Goal: Task Accomplishment & Management: Complete application form

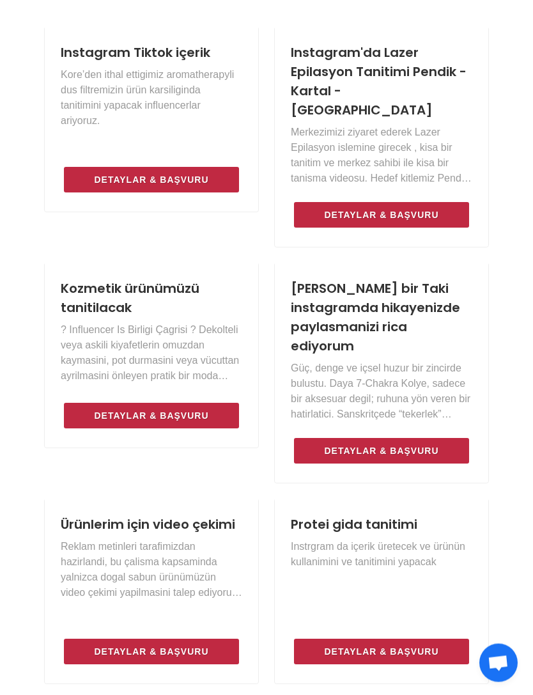
scroll to position [776, 0]
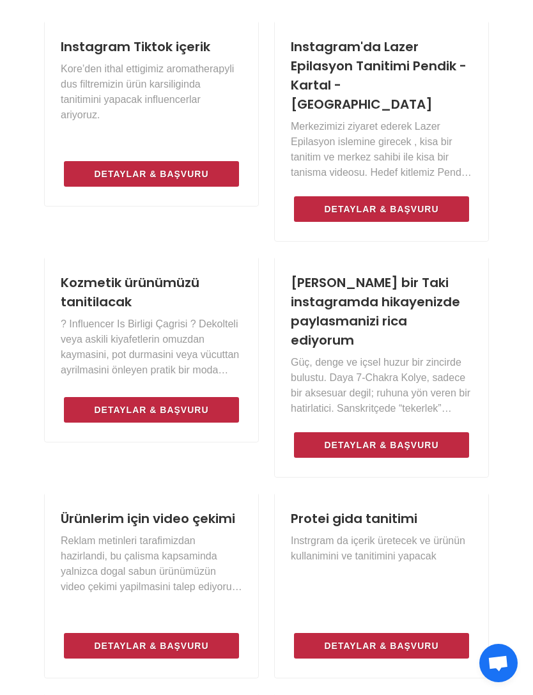
click at [505, 406] on div "INFLUENCER İLAN PANOSU Markalar İlan Veriyor - Influencerlar Başvuruyor! İlan v…" at bounding box center [266, 500] width 533 height 1401
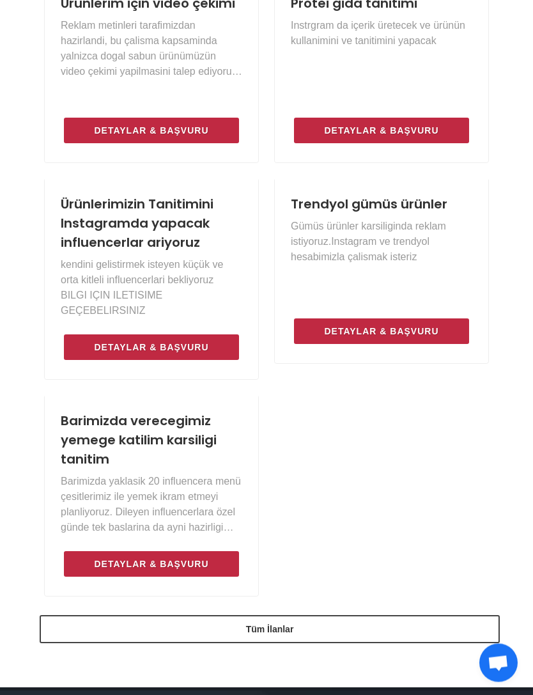
scroll to position [1292, 0]
click at [338, 411] on div "Instagram Tiktok içerik Kore’den ithal ettigimiz aromatherapyli dus filtremizin…" at bounding box center [266, 76] width 461 height 1141
click at [338, 441] on div "Instagram Tiktok içerik Kore’den ithal ettigimiz aromatherapyli dus filtremizin…" at bounding box center [266, 76] width 461 height 1141
click at [423, 404] on div "Instagram Tiktok içerik Kore’den ithal ettigimiz aromatherapyli dus filtremizin…" at bounding box center [266, 76] width 461 height 1141
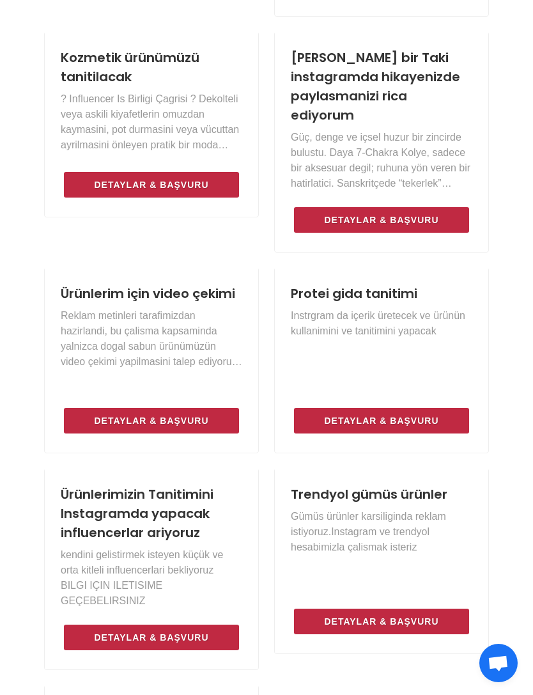
scroll to position [1001, 0]
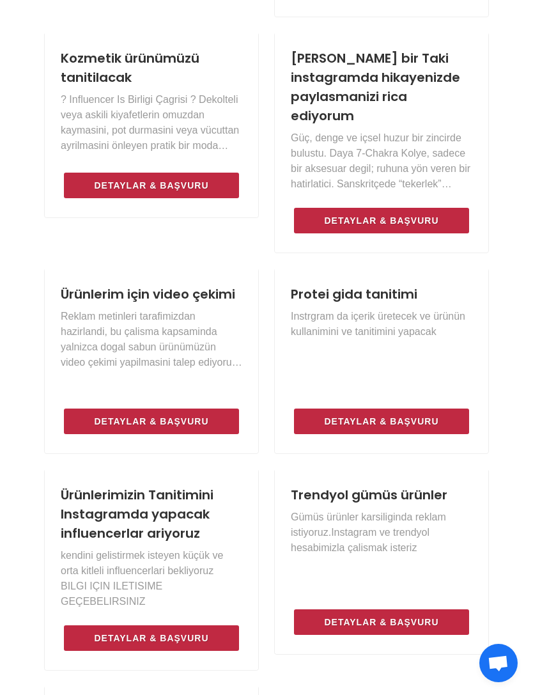
click at [499, 211] on div "INFLUENCER İLAN PANOSU Markalar İlan Veriyor - Influencerlar Başvuruyor! İlan v…" at bounding box center [266, 275] width 533 height 1401
click at [421, 487] on span "Detaylar & Başvuru" at bounding box center [381, 494] width 114 height 15
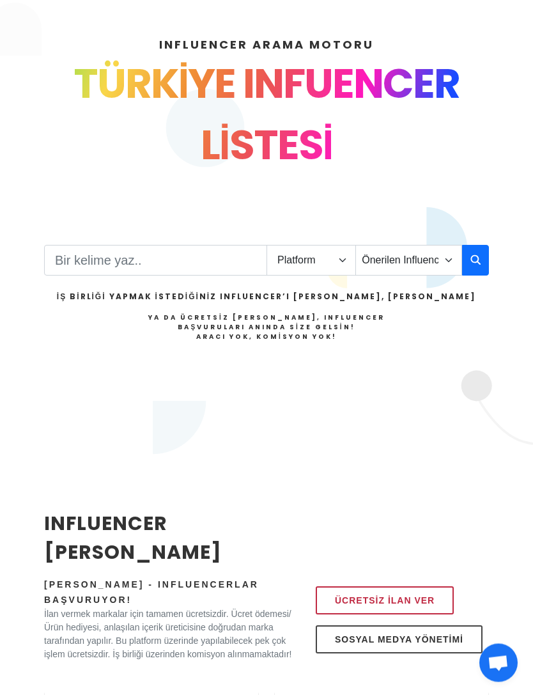
scroll to position [0, 0]
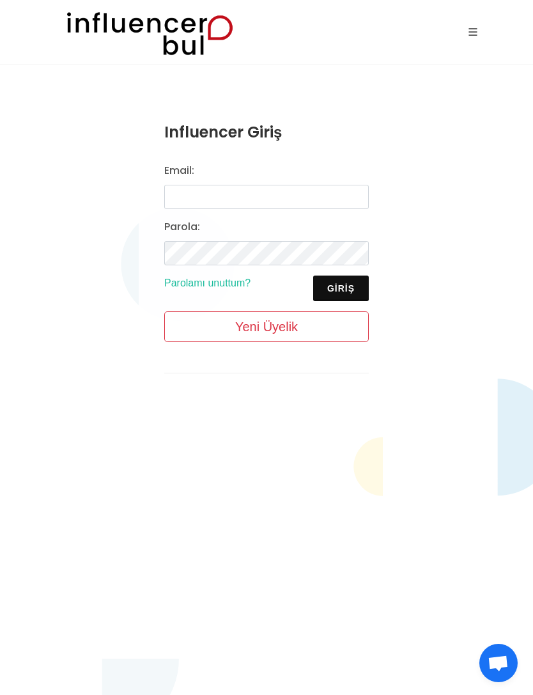
click at [283, 331] on link "Yeni Üyelik" at bounding box center [266, 326] width 205 height 31
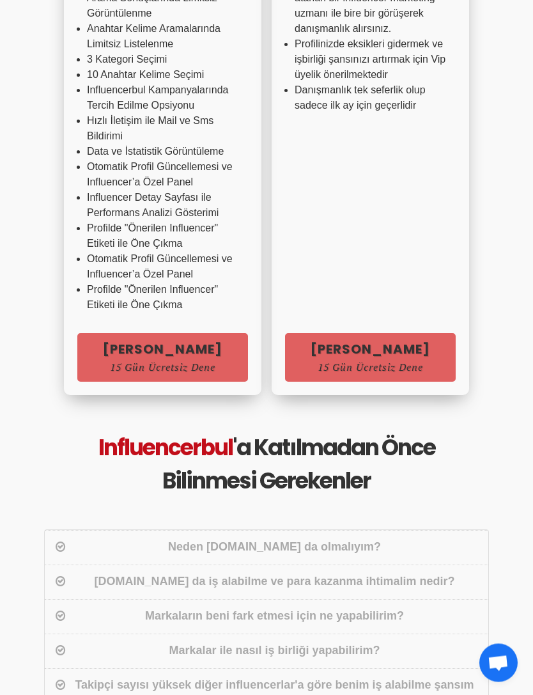
scroll to position [860, 0]
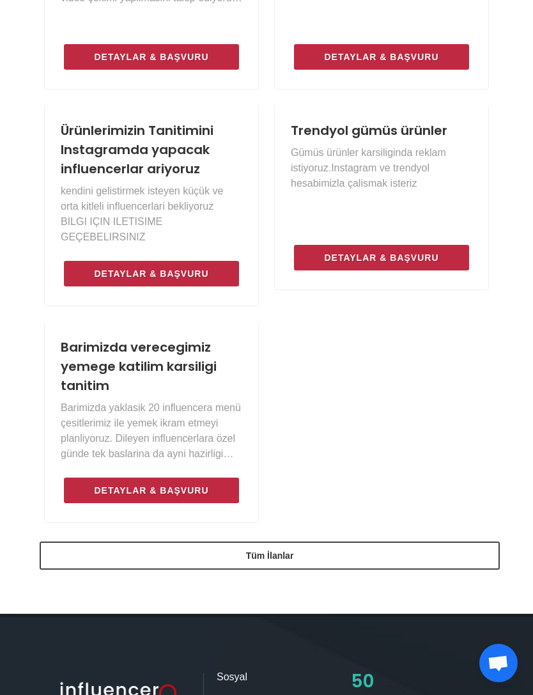
scroll to position [1387, 0]
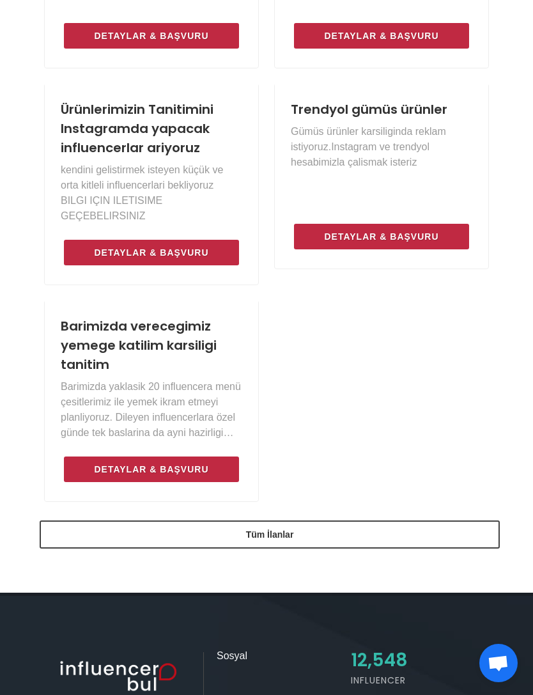
click at [320, 521] on link "Tüm İlanlar" at bounding box center [270, 535] width 461 height 28
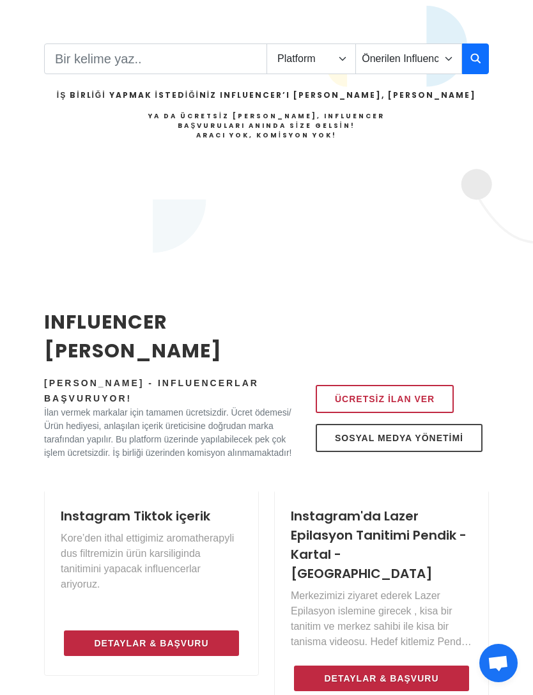
scroll to position [0, 0]
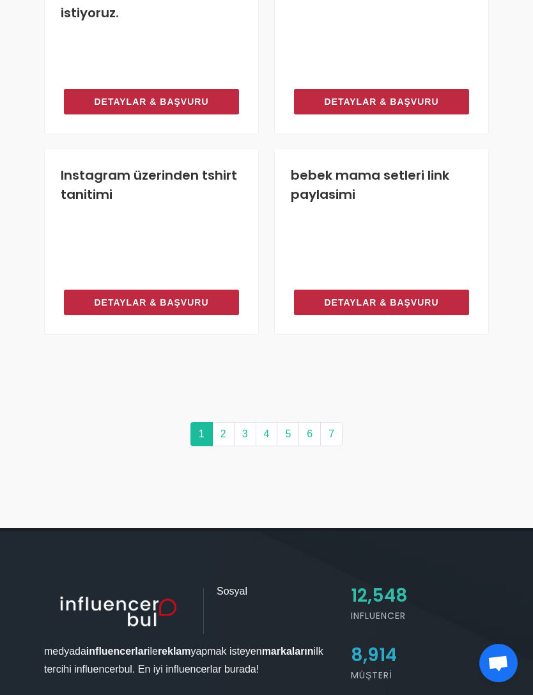
scroll to position [1698, 0]
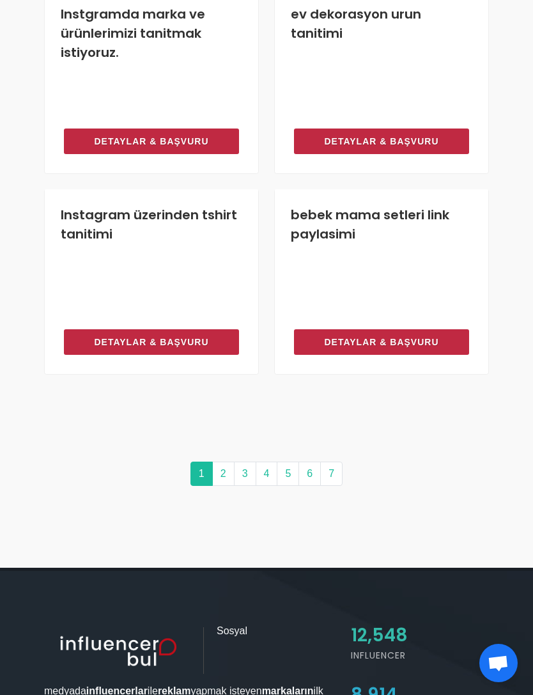
click at [416, 408] on span "Detaylar & Başvuru" at bounding box center [381, 415] width 114 height 15
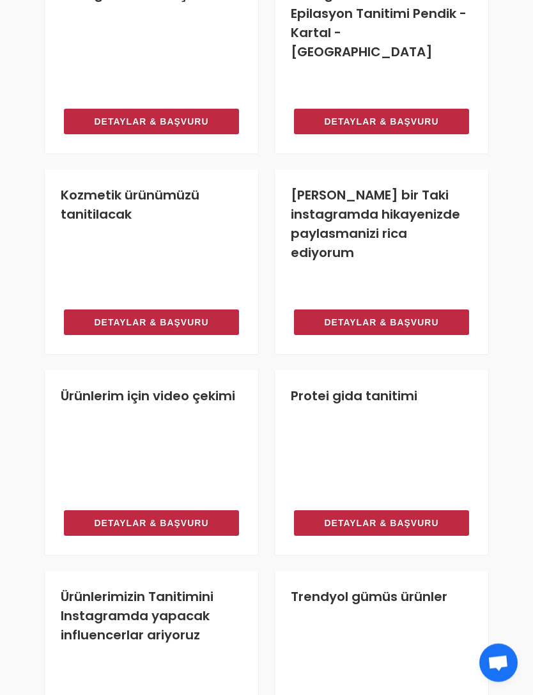
scroll to position [0, 0]
